Goal: Find specific page/section: Find specific page/section

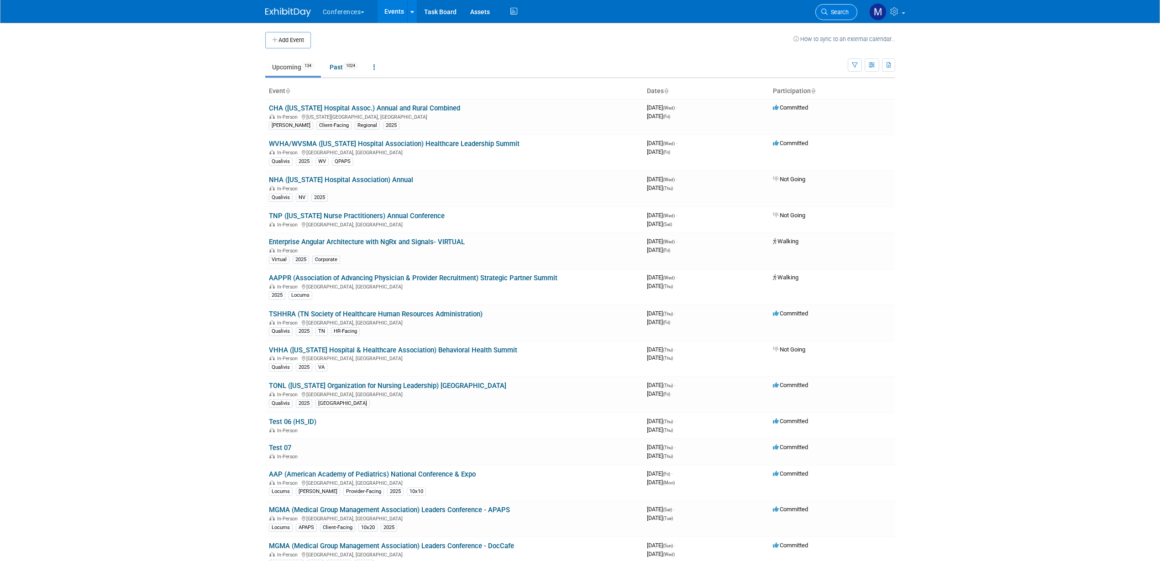
click at [840, 14] on span "Search" at bounding box center [838, 12] width 21 height 7
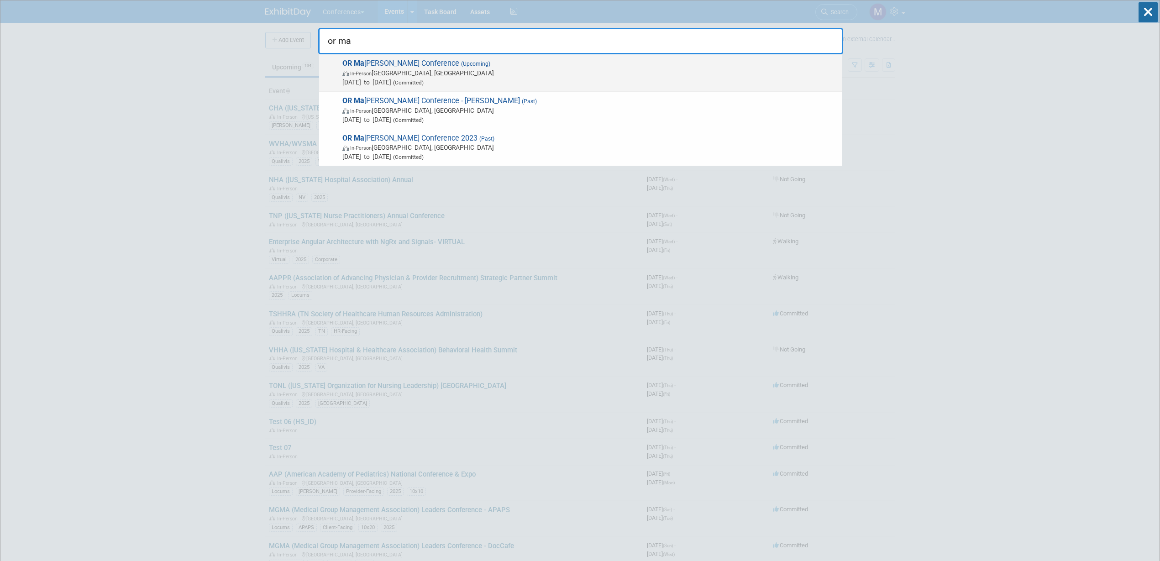
type input "or ma"
click at [397, 67] on span "OR Ma [PERSON_NAME] Conference (Upcoming) In-Person [GEOGRAPHIC_DATA], [GEOGRAP…" at bounding box center [589, 73] width 498 height 28
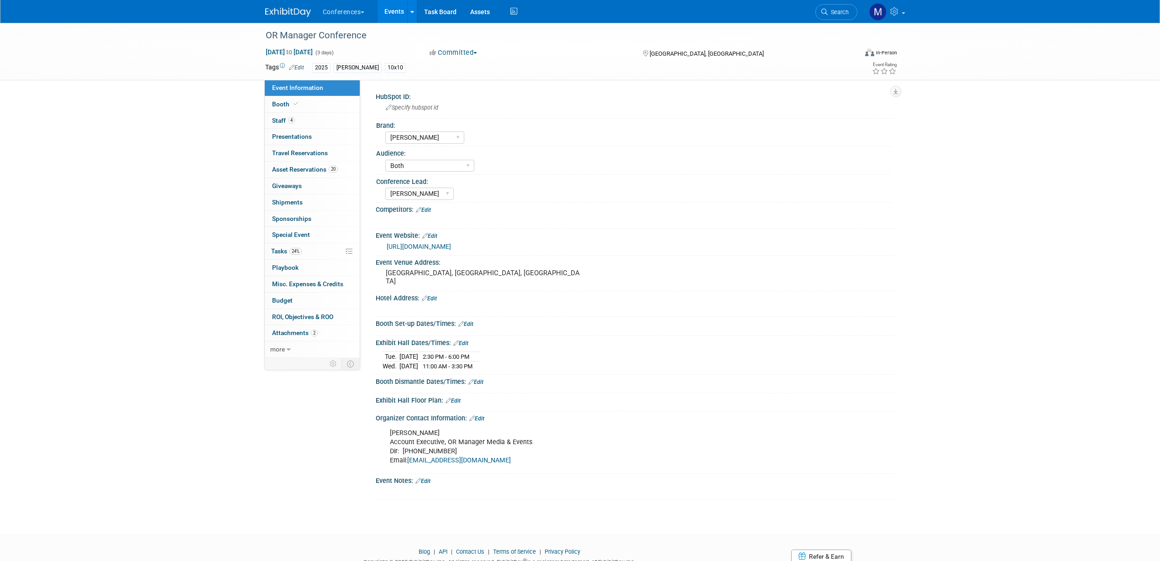
select select "[PERSON_NAME]"
select select "Both"
select select "Marygrace"
click at [282, 253] on span "Tasks 24%" at bounding box center [286, 250] width 31 height 7
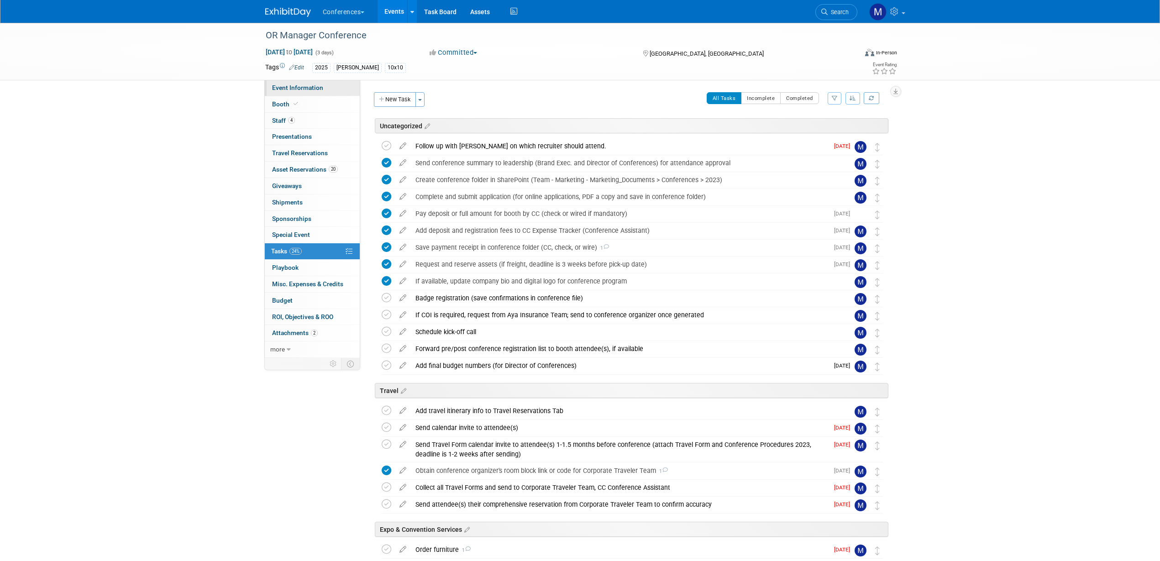
click at [312, 85] on span "Event Information" at bounding box center [297, 87] width 51 height 7
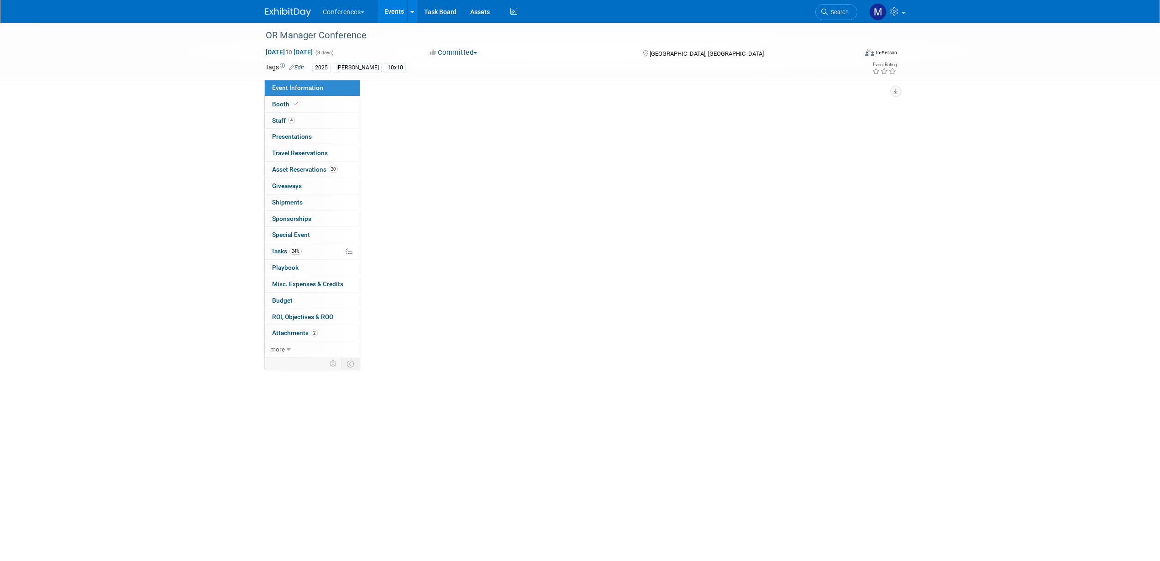
select select "[PERSON_NAME]"
select select "Both"
select select "Marygrace"
